Goal: Task Accomplishment & Management: Use online tool/utility

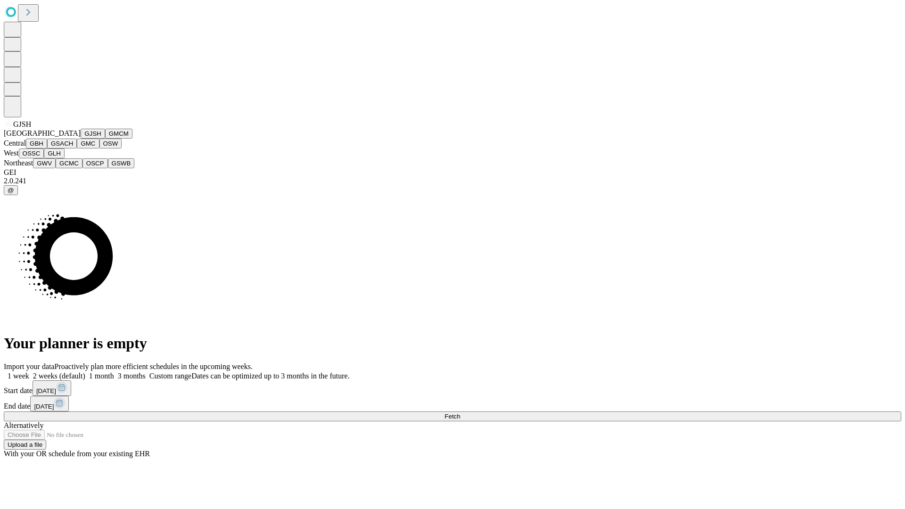
click at [81, 139] on button "GJSH" at bounding box center [93, 134] width 25 height 10
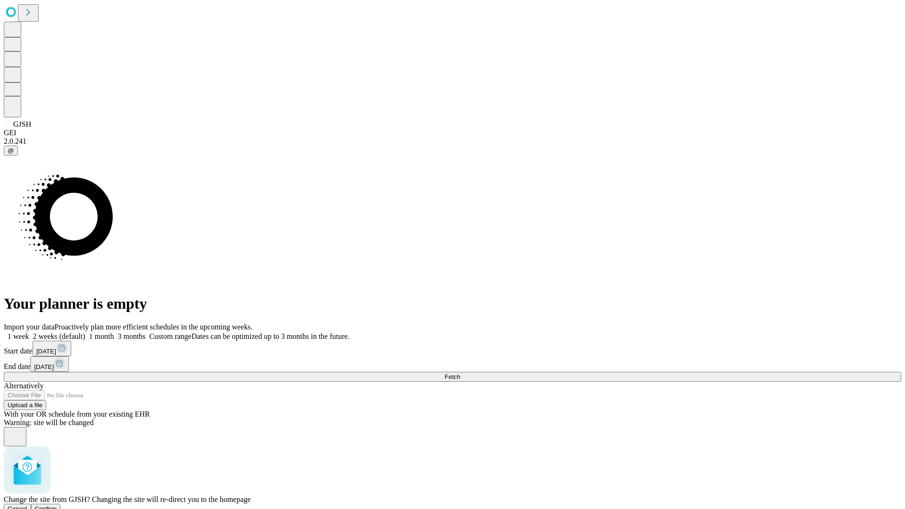
click at [57, 505] on span "Confirm" at bounding box center [46, 508] width 22 height 7
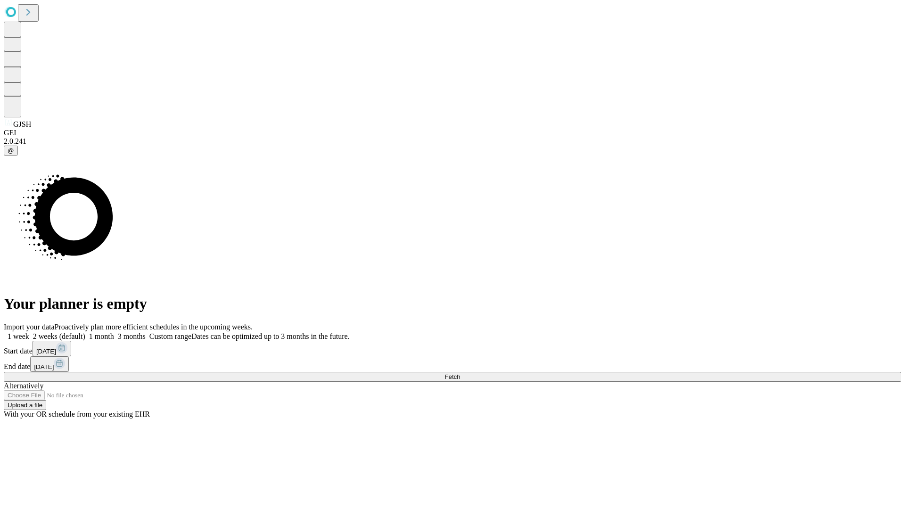
click at [85, 332] on label "2 weeks (default)" at bounding box center [57, 336] width 56 height 8
click at [460, 373] on span "Fetch" at bounding box center [452, 376] width 16 height 7
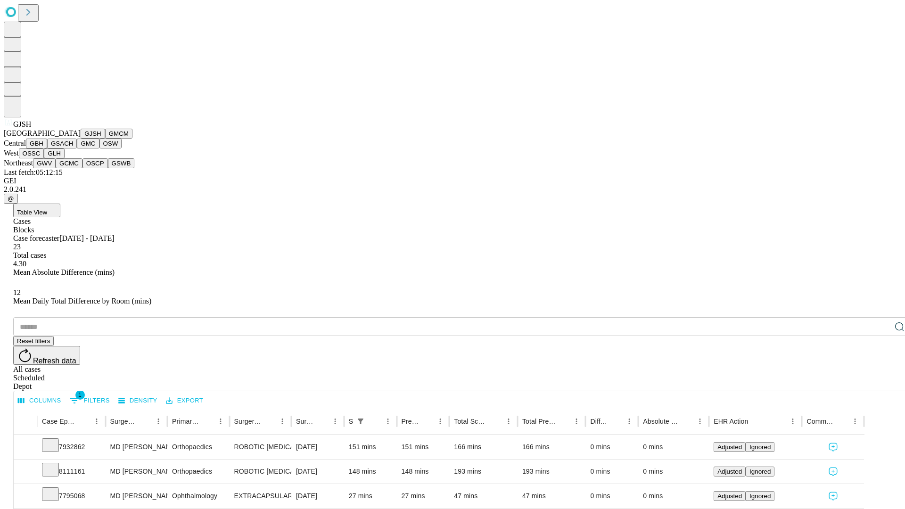
click at [105, 139] on button "GMCM" at bounding box center [118, 134] width 27 height 10
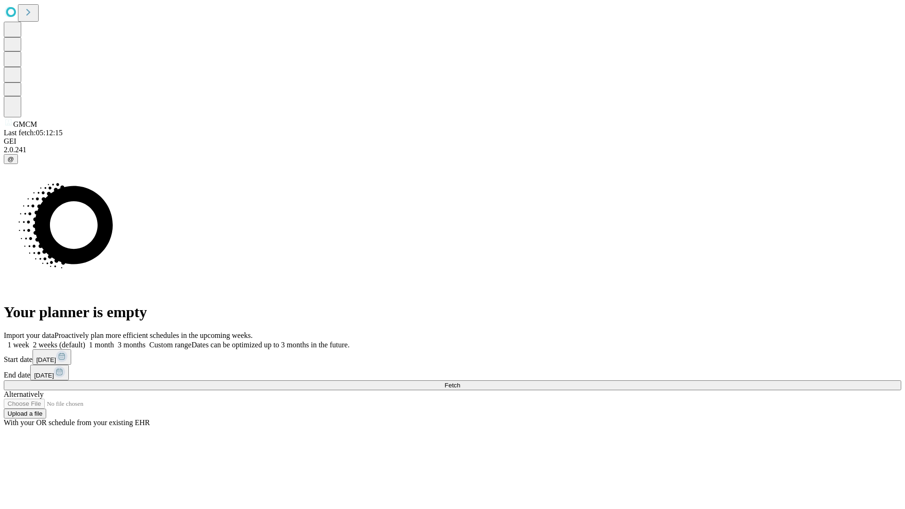
click at [460, 382] on span "Fetch" at bounding box center [452, 385] width 16 height 7
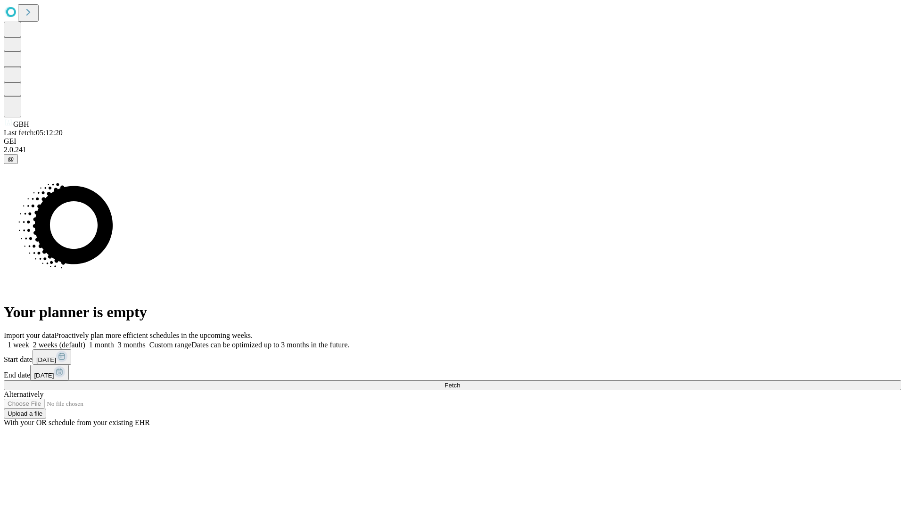
click at [85, 341] on label "2 weeks (default)" at bounding box center [57, 345] width 56 height 8
click at [460, 382] on span "Fetch" at bounding box center [452, 385] width 16 height 7
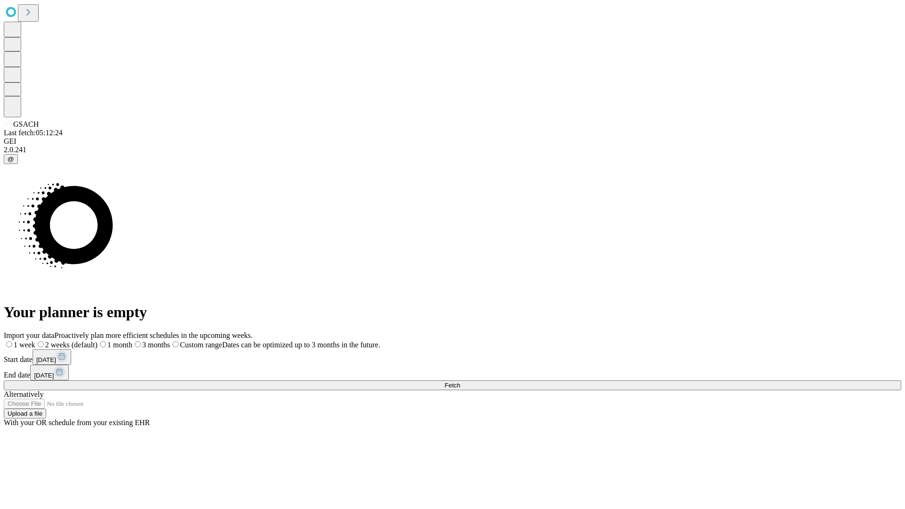
click at [98, 341] on label "2 weeks (default)" at bounding box center [66, 345] width 62 height 8
click at [460, 382] on span "Fetch" at bounding box center [452, 385] width 16 height 7
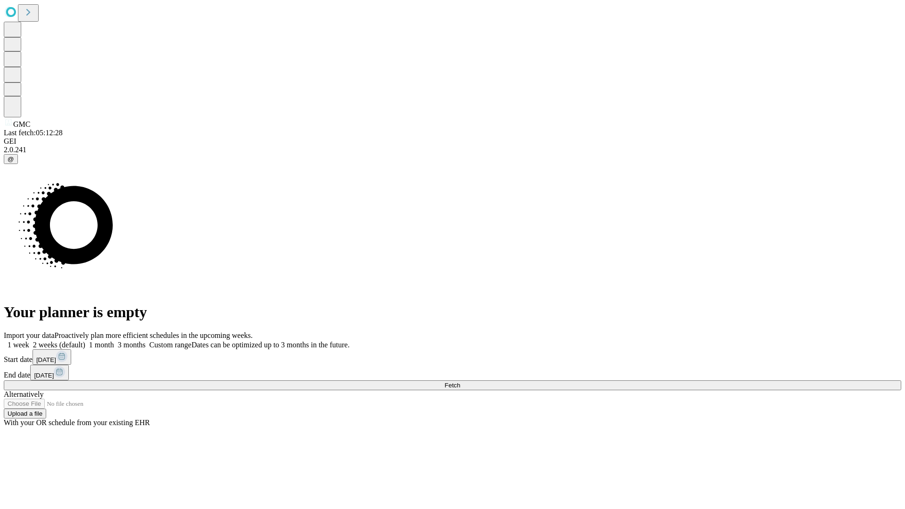
click at [85, 341] on label "2 weeks (default)" at bounding box center [57, 345] width 56 height 8
click at [460, 382] on span "Fetch" at bounding box center [452, 385] width 16 height 7
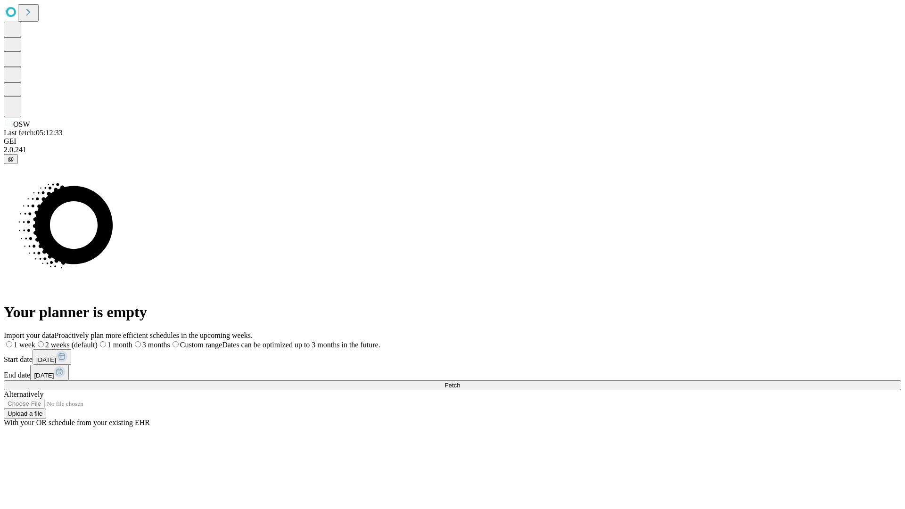
click at [98, 341] on label "2 weeks (default)" at bounding box center [66, 345] width 62 height 8
click at [460, 382] on span "Fetch" at bounding box center [452, 385] width 16 height 7
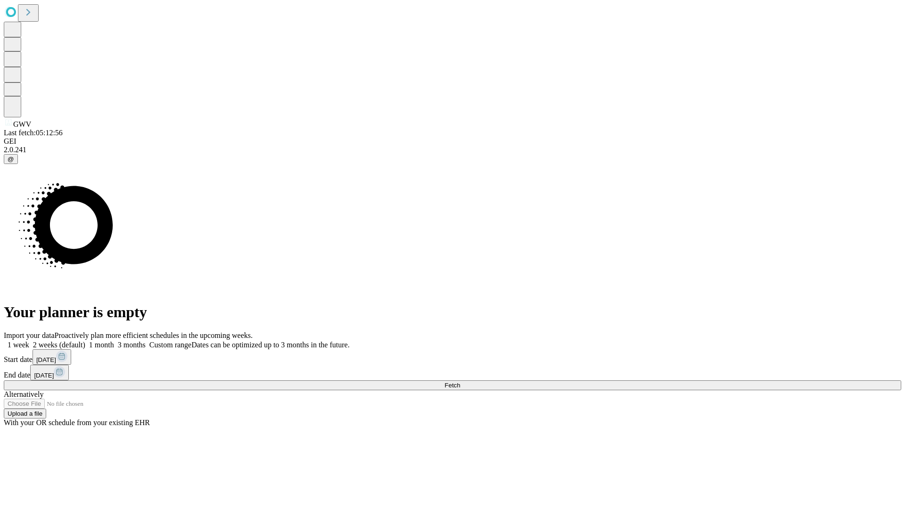
click at [85, 341] on label "2 weeks (default)" at bounding box center [57, 345] width 56 height 8
click at [460, 382] on span "Fetch" at bounding box center [452, 385] width 16 height 7
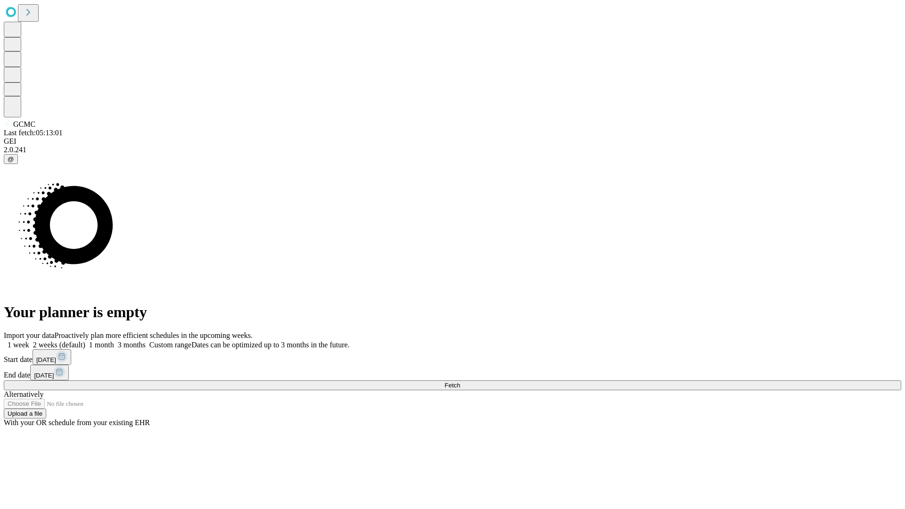
click at [85, 341] on label "2 weeks (default)" at bounding box center [57, 345] width 56 height 8
click at [460, 382] on span "Fetch" at bounding box center [452, 385] width 16 height 7
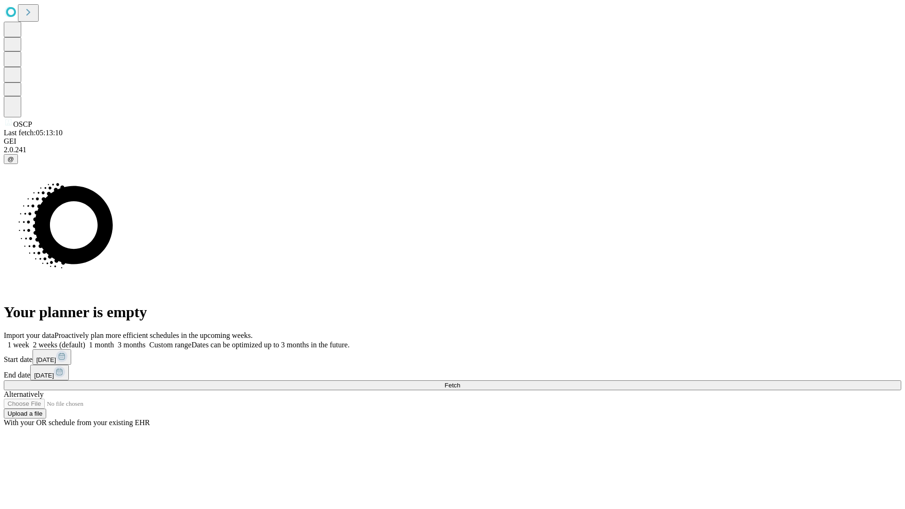
click at [85, 341] on label "2 weeks (default)" at bounding box center [57, 345] width 56 height 8
click at [460, 382] on span "Fetch" at bounding box center [452, 385] width 16 height 7
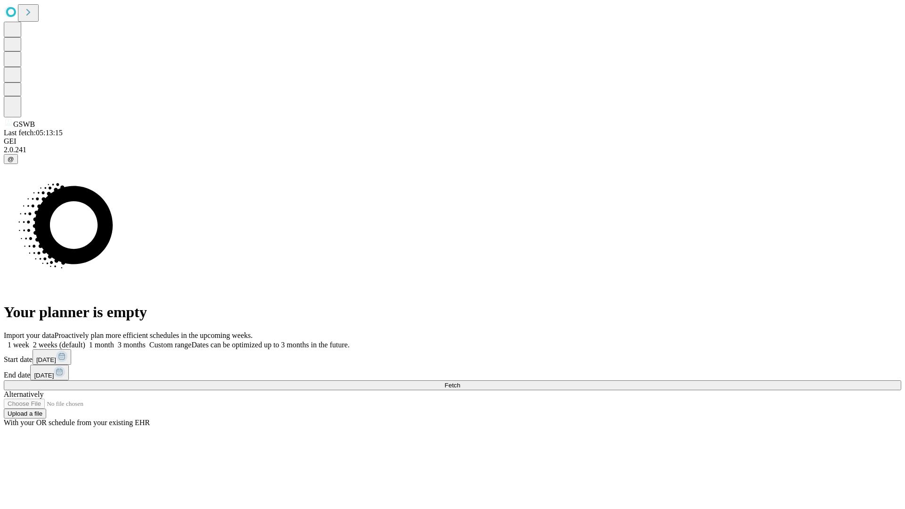
click at [85, 341] on label "2 weeks (default)" at bounding box center [57, 345] width 56 height 8
click at [460, 382] on span "Fetch" at bounding box center [452, 385] width 16 height 7
